Goal: Task Accomplishment & Management: Use online tool/utility

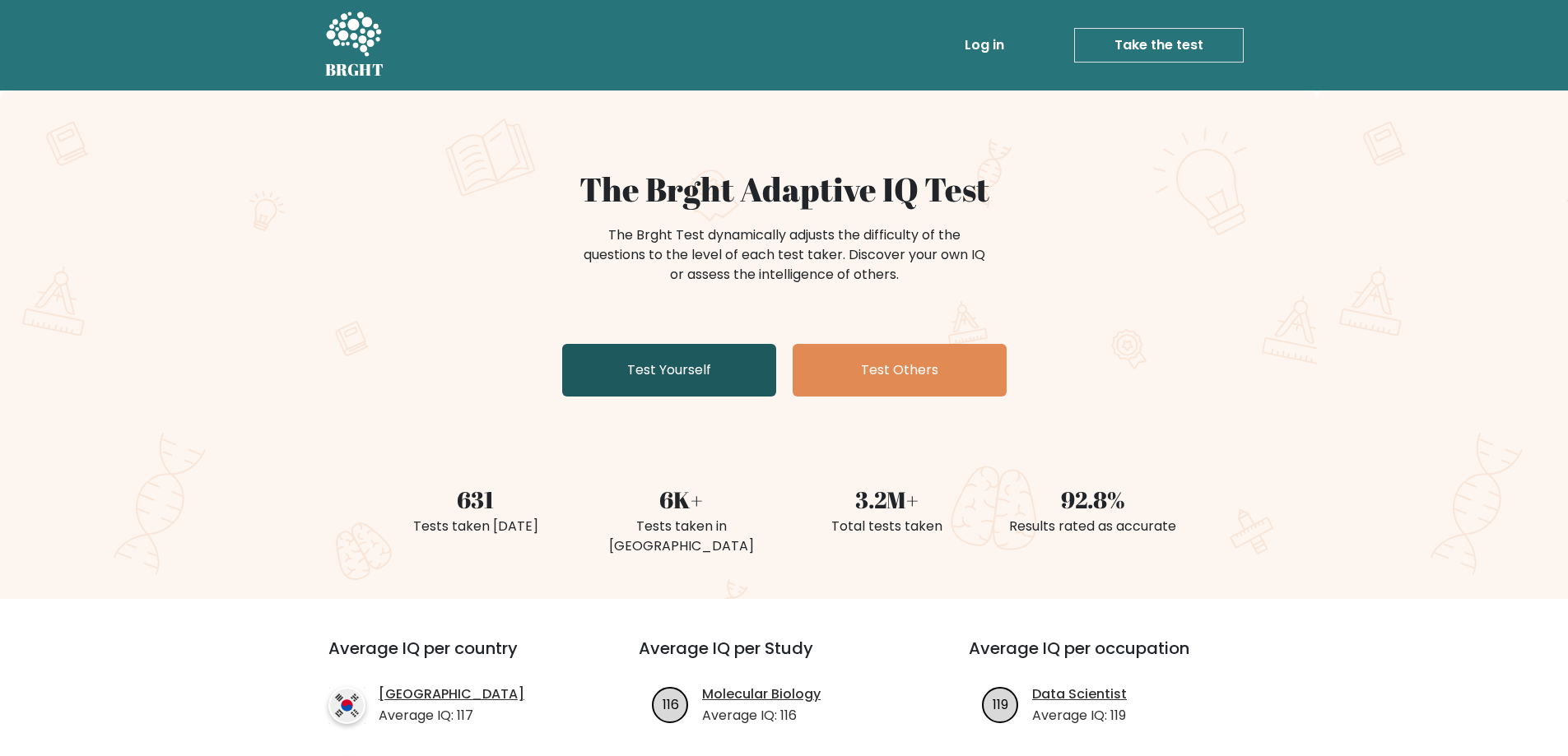
click at [733, 360] on link "Test Yourself" at bounding box center [669, 370] width 214 height 53
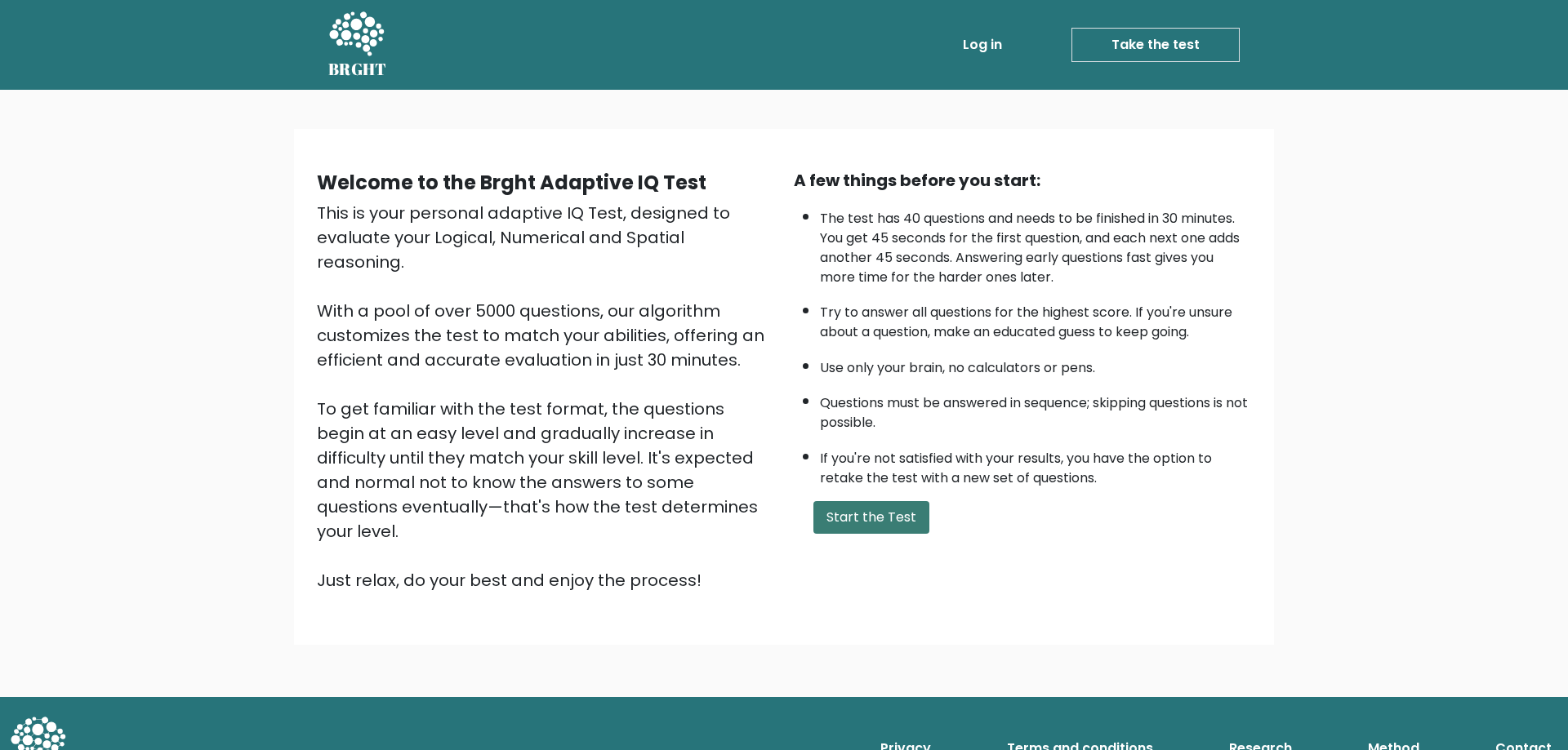
click at [836, 518] on button "Start the Test" at bounding box center [871, 517] width 116 height 32
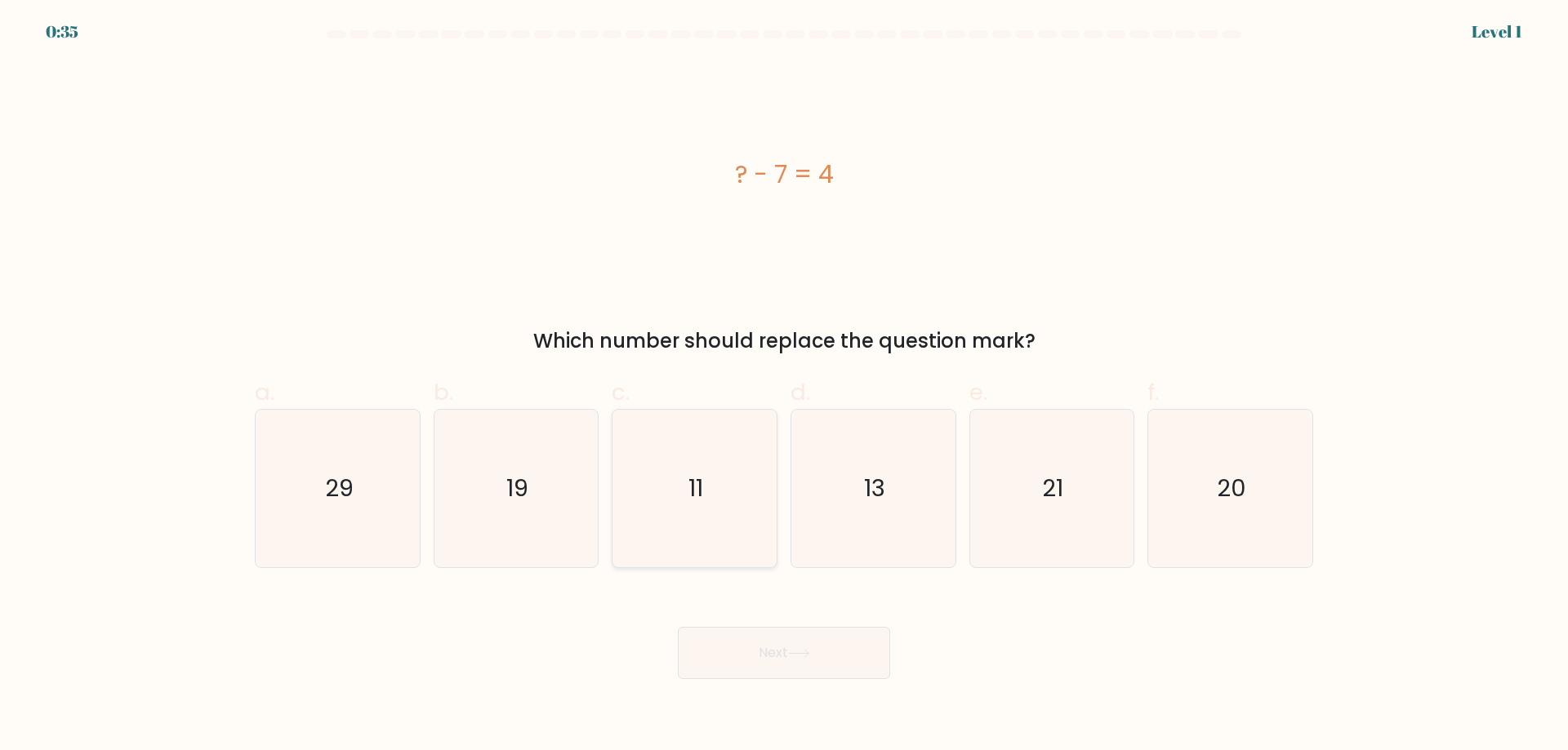
click at [727, 459] on icon "11" at bounding box center [694, 488] width 158 height 158
click at [784, 387] on input "c. 11" at bounding box center [784, 381] width 1 height 11
radio input "true"
click at [792, 642] on button "Next" at bounding box center [784, 653] width 212 height 53
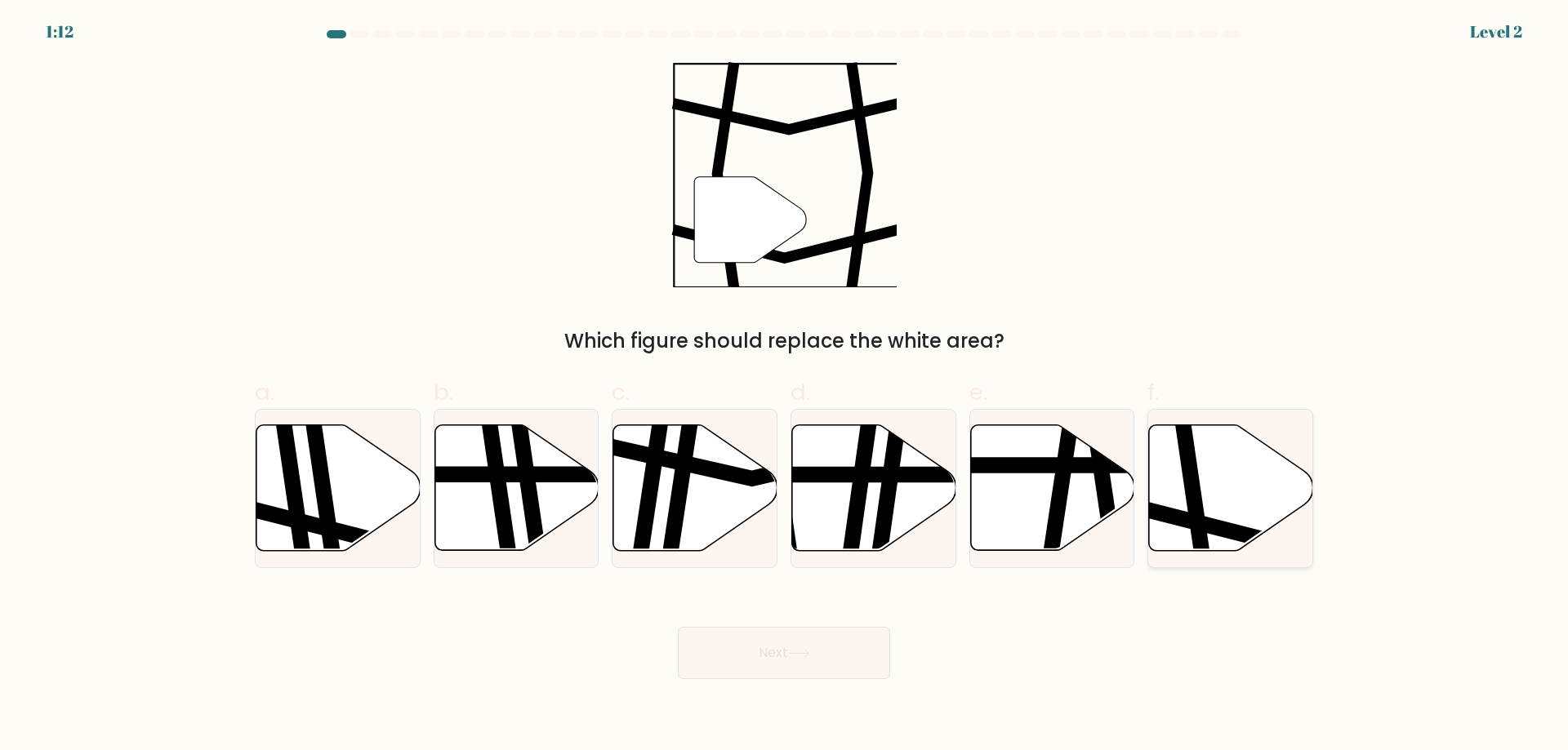
click at [1197, 517] on icon at bounding box center [1194, 423] width 25 height 330
click at [784, 387] on input "f." at bounding box center [784, 381] width 1 height 11
radio input "true"
click at [816, 635] on button "Next" at bounding box center [784, 653] width 212 height 53
